Goal: Task Accomplishment & Management: Use online tool/utility

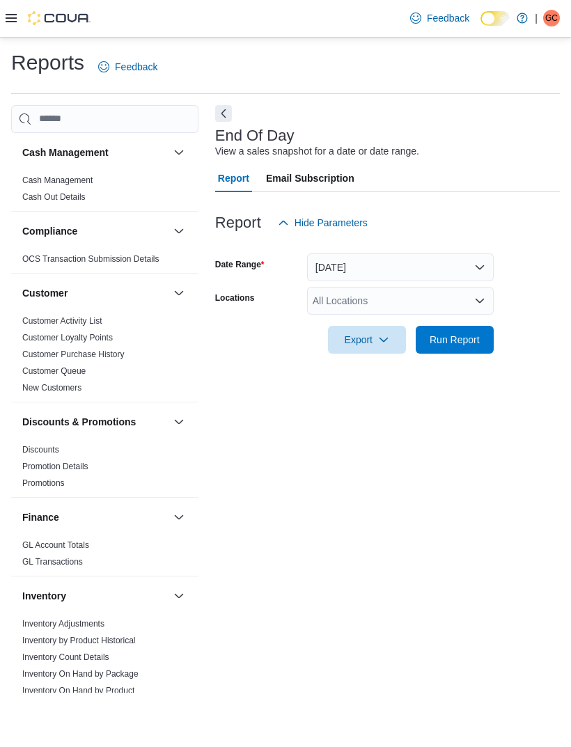
scroll to position [31, 0]
click at [55, 462] on link "Promotion Details" at bounding box center [55, 467] width 66 height 10
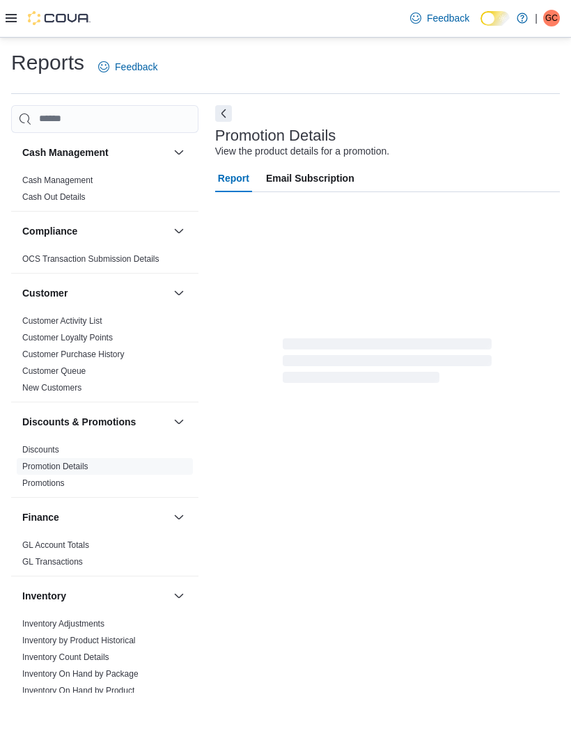
click at [52, 445] on link "Discounts" at bounding box center [40, 450] width 37 height 10
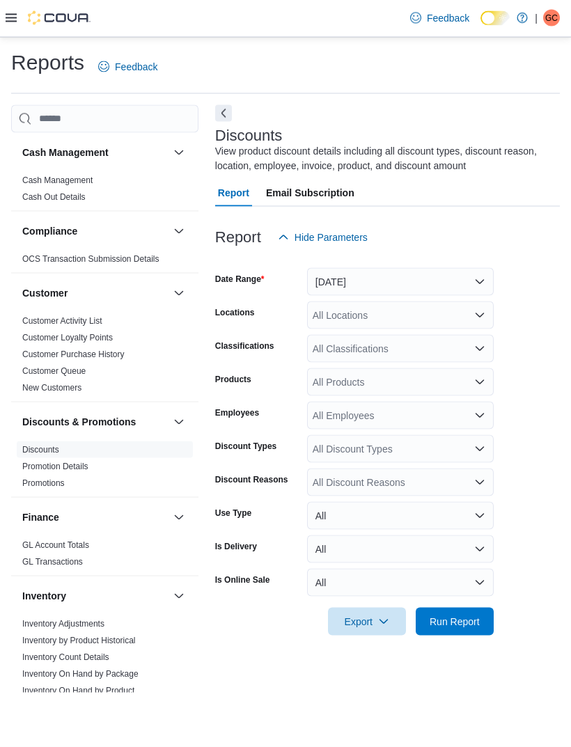
click at [451, 268] on button "[DATE]" at bounding box center [400, 282] width 187 height 28
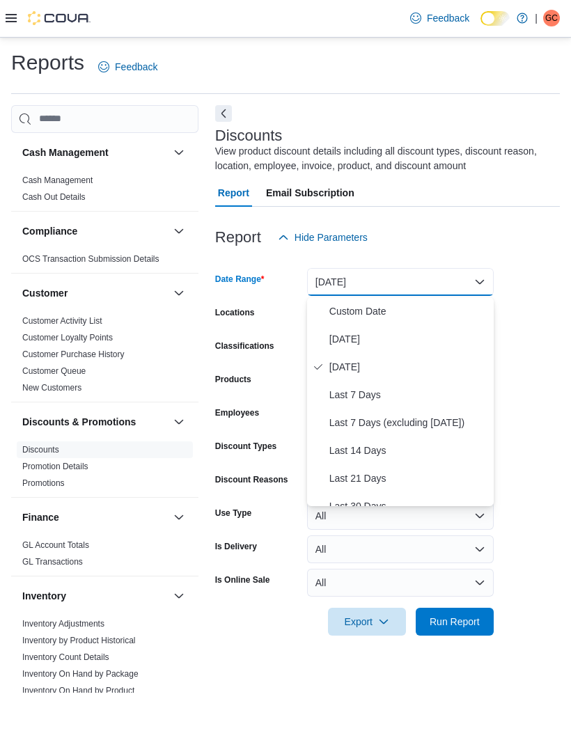
click at [371, 331] on span "[DATE]" at bounding box center [408, 339] width 159 height 17
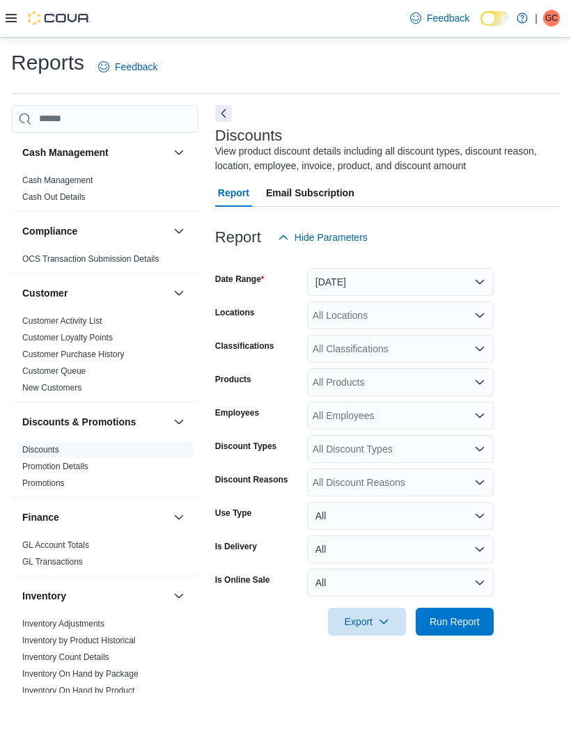
click at [563, 242] on div "Reports Feedback Cash Management Cash Management Cash Out Details Compliance OC…" at bounding box center [285, 371] width 571 height 667
click at [464, 301] on div "All Locations" at bounding box center [400, 315] width 187 height 28
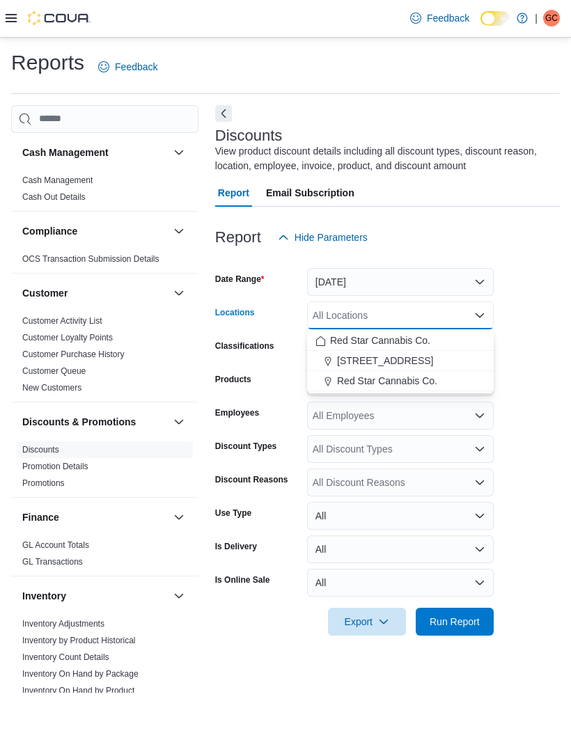
click at [426, 374] on span "Red Star Cannabis Co." at bounding box center [387, 381] width 100 height 14
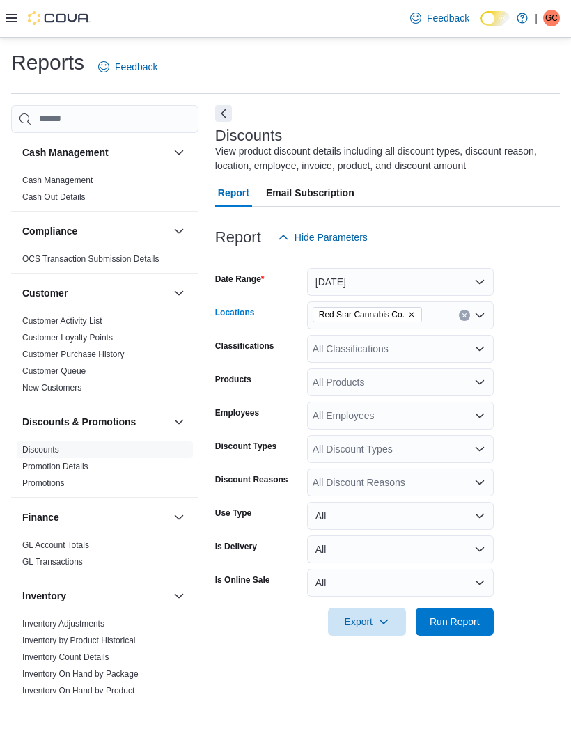
click at [556, 266] on form "Date Range [DATE] Locations Red Star Cannabis Co. Combo box. Selected. Red Star…" at bounding box center [387, 443] width 345 height 384
click at [476, 469] on div "All Discount Reasons" at bounding box center [400, 483] width 187 height 28
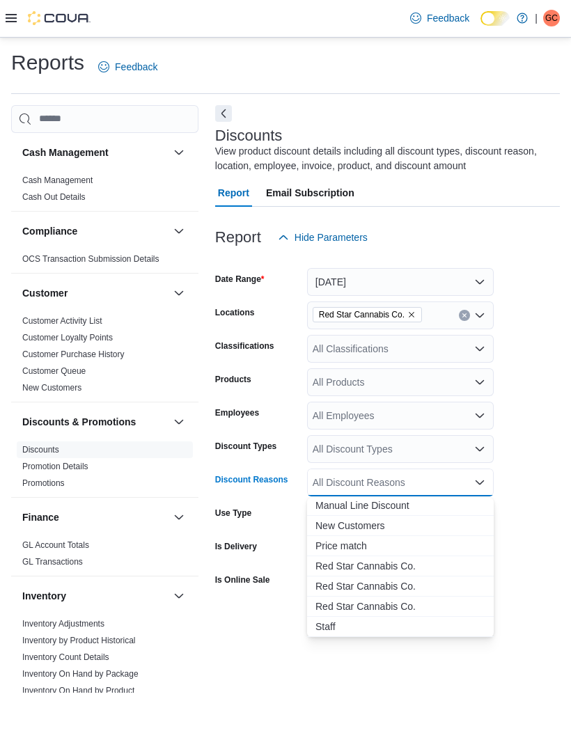
click at [347, 539] on span "Price match" at bounding box center [400, 546] width 170 height 14
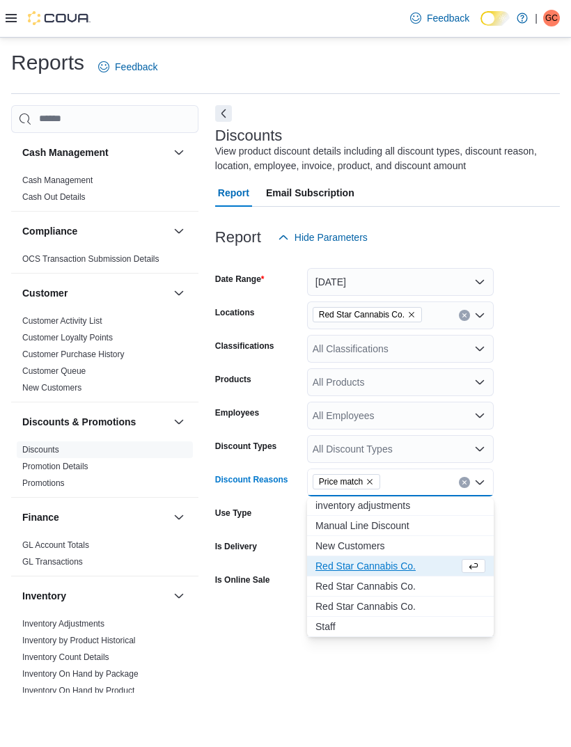
scroll to position [103, 0]
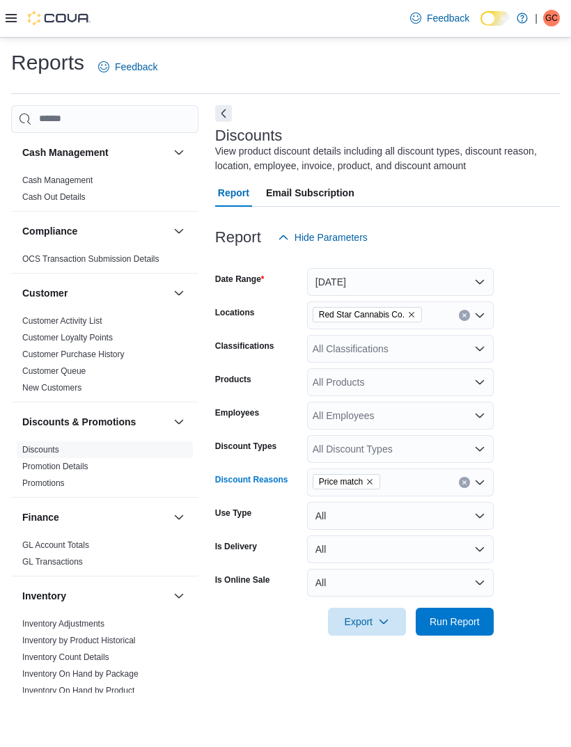
click at [561, 388] on div "Reports Feedback Cash Management Cash Management Cash Out Details Compliance OC…" at bounding box center [285, 371] width 571 height 667
click at [459, 615] on span "Run Report" at bounding box center [455, 622] width 50 height 14
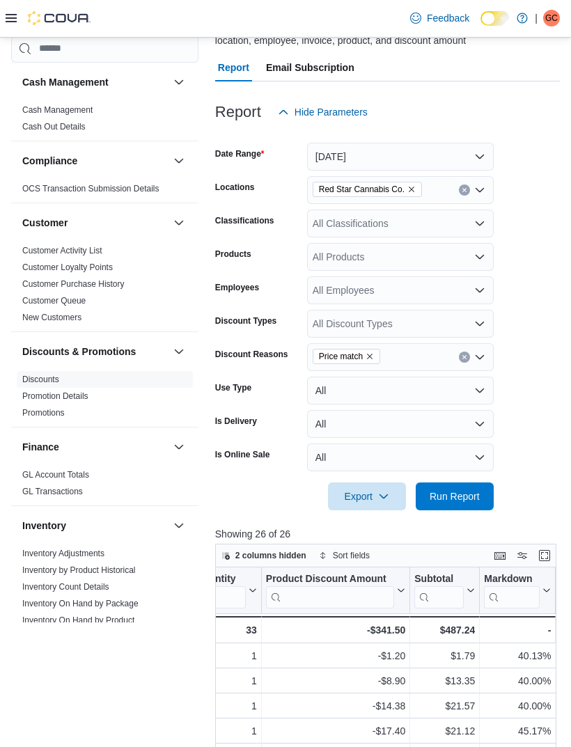
scroll to position [123, 0]
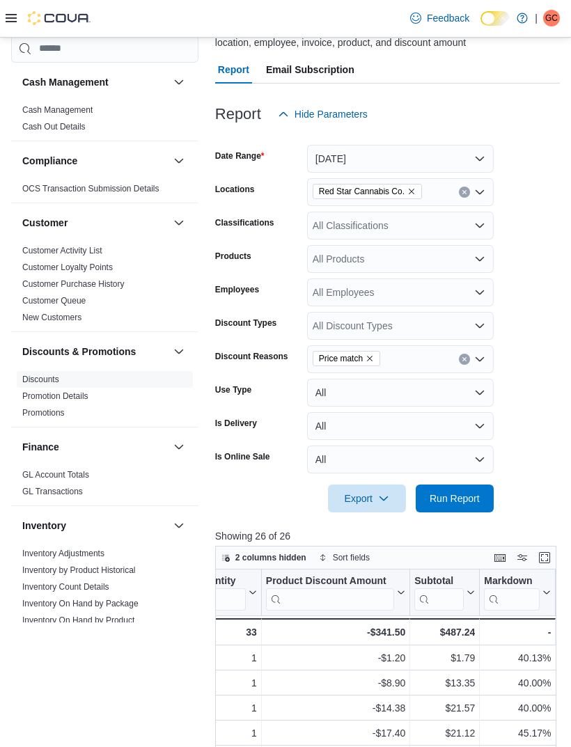
click at [478, 163] on button "[DATE]" at bounding box center [400, 159] width 187 height 28
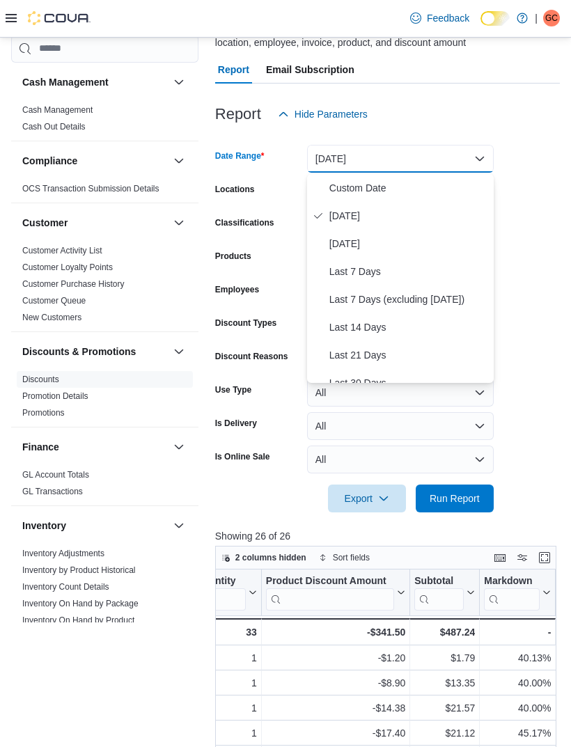
click at [384, 196] on span "Custom Date" at bounding box center [408, 188] width 159 height 17
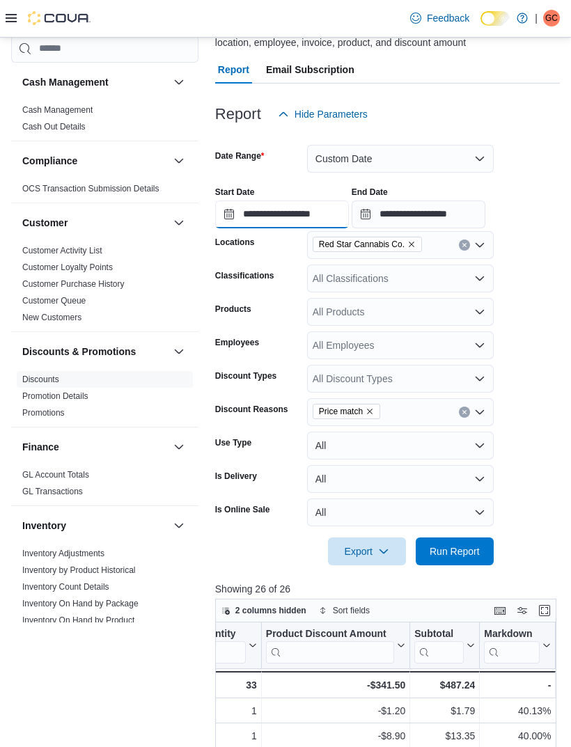
click at [310, 214] on input "**********" at bounding box center [282, 215] width 134 height 28
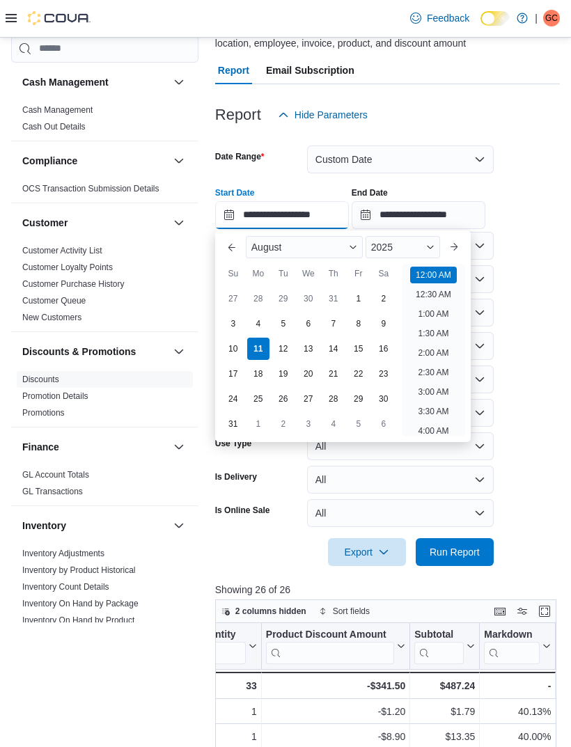
scroll to position [43, 0]
click at [388, 331] on div "9" at bounding box center [383, 324] width 22 height 22
type input "**********"
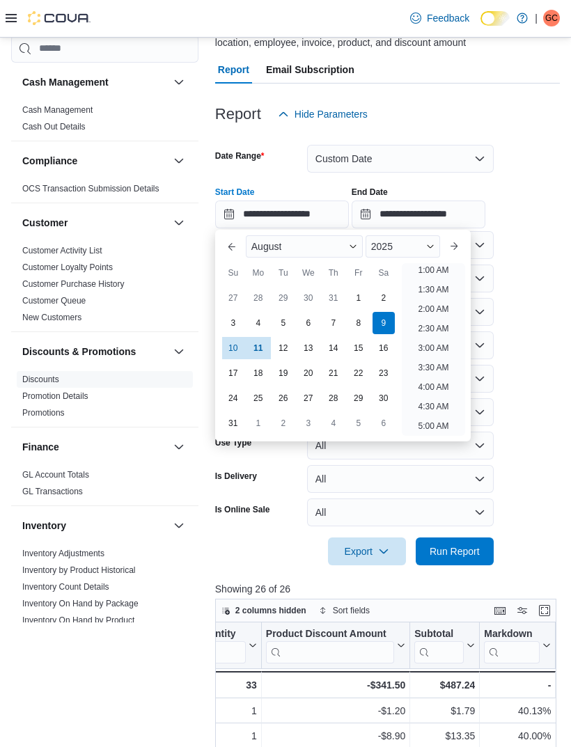
scroll to position [3, 0]
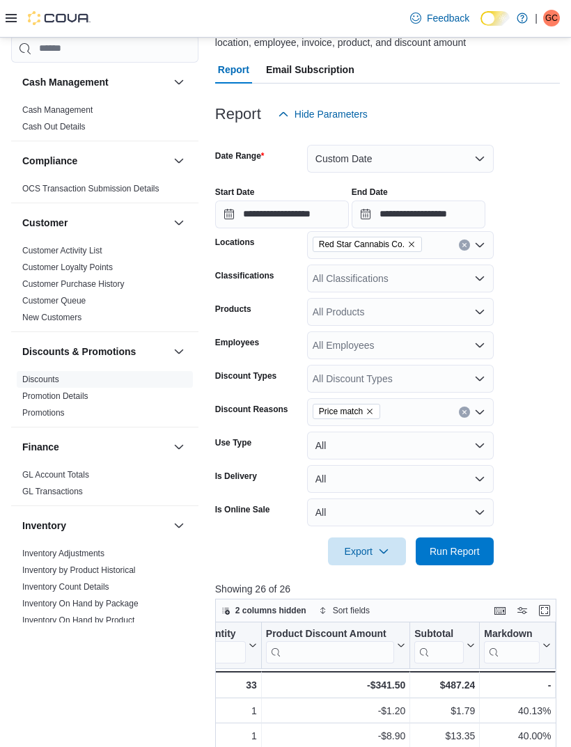
click at [550, 237] on form "**********" at bounding box center [387, 346] width 345 height 437
click at [485, 215] on input "**********" at bounding box center [419, 215] width 134 height 28
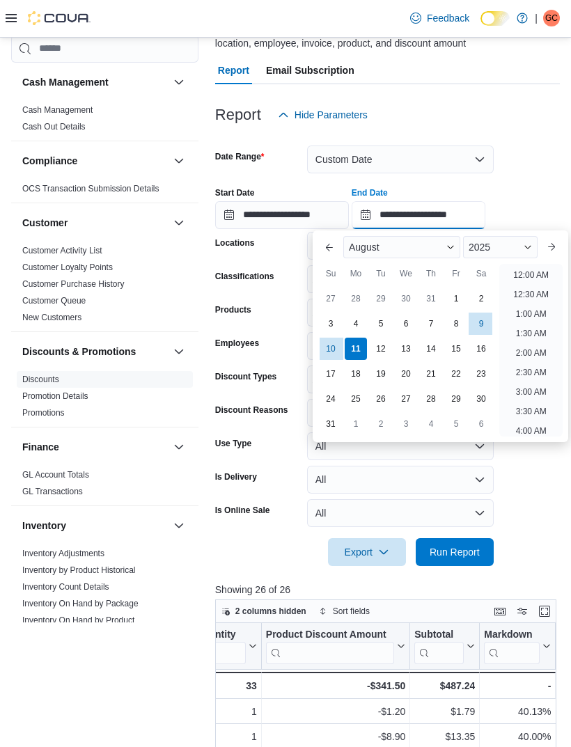
scroll to position [766, 0]
click at [484, 325] on div "9" at bounding box center [481, 324] width 22 height 22
type input "**********"
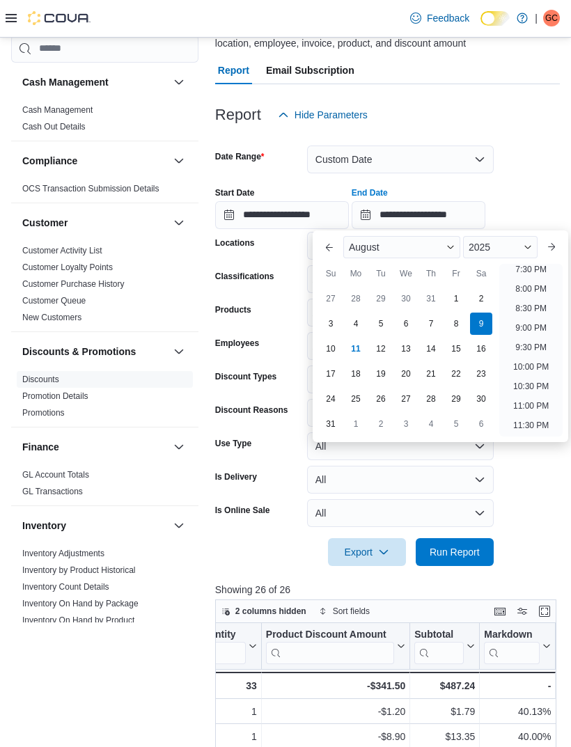
scroll to position [123, 0]
click at [547, 147] on form "**********" at bounding box center [387, 346] width 345 height 437
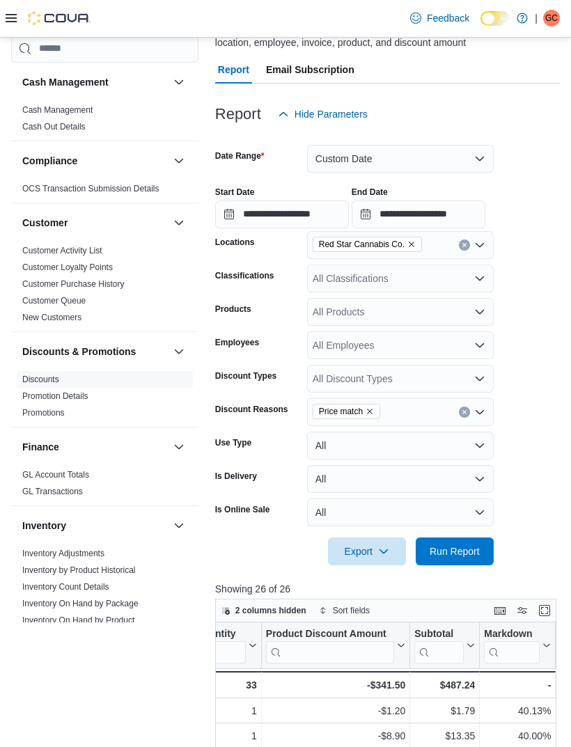
click at [457, 561] on span "Run Report" at bounding box center [454, 551] width 61 height 28
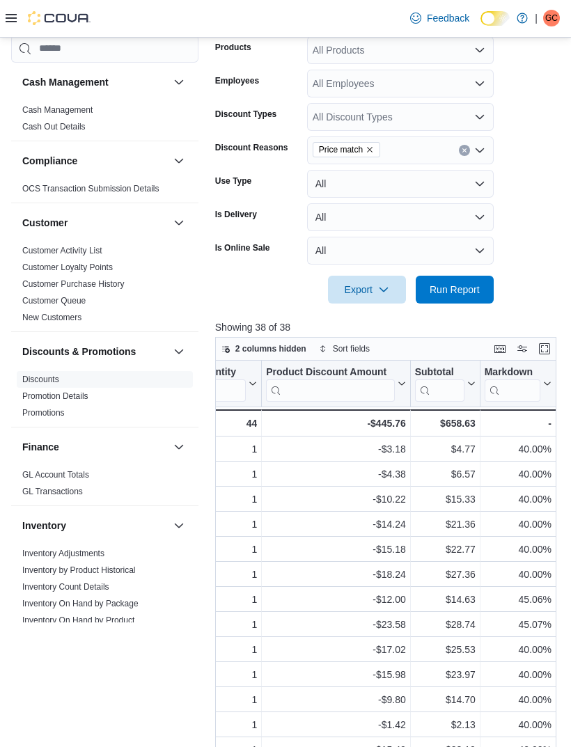
scroll to position [0, 1560]
